Goal: Task Accomplishment & Management: Complete application form

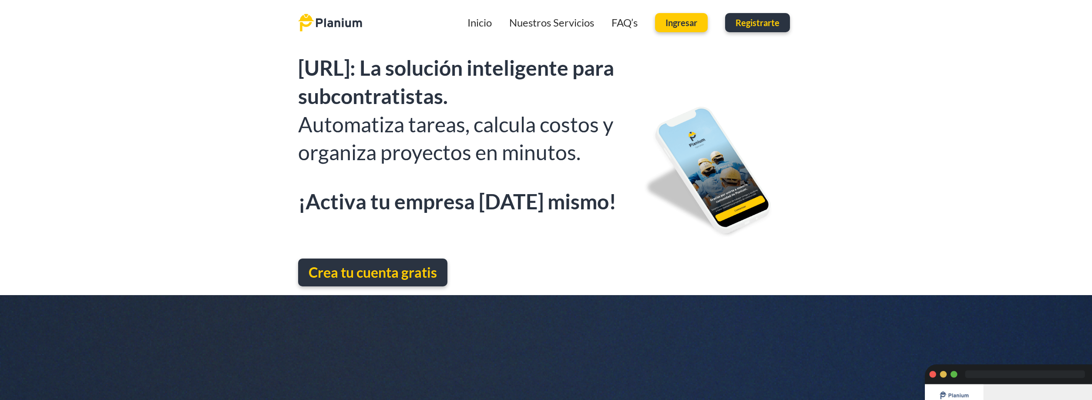
click at [403, 272] on span "Crea tu cuenta gratis" at bounding box center [372, 272] width 128 height 17
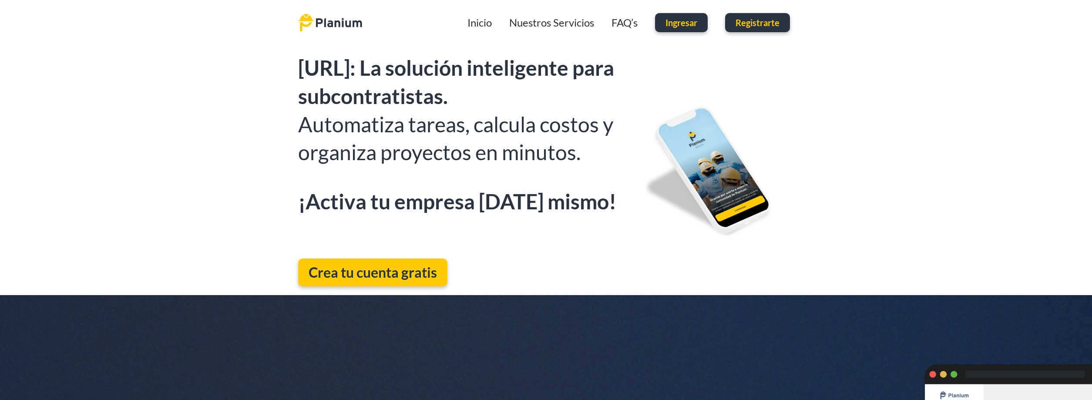
click at [681, 27] on span "Ingresar" at bounding box center [681, 22] width 32 height 9
click at [766, 22] on span "Registrarte" at bounding box center [757, 22] width 44 height 9
